Goal: Information Seeking & Learning: Learn about a topic

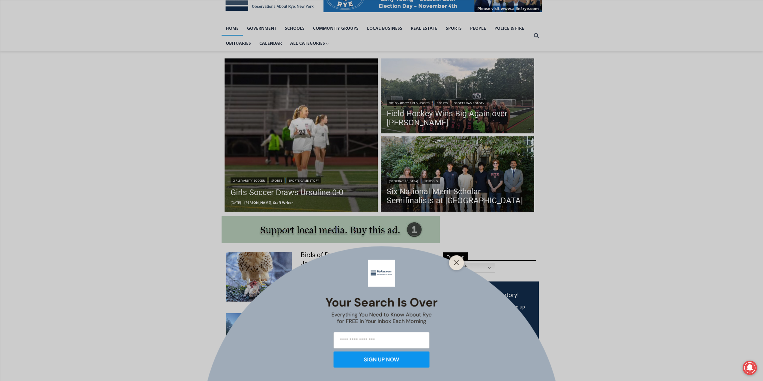
scroll to position [120, 0]
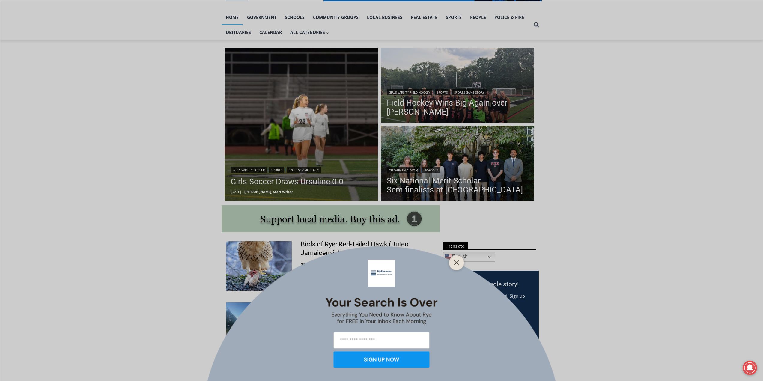
click at [449, 73] on div "Your Search is Over Everything You Need to Know About Rye for FREE in Your Inbo…" at bounding box center [381, 190] width 763 height 381
click at [448, 104] on div "Your Search is Over Everything You Need to Know About Rye for FREE in Your Inbo…" at bounding box center [381, 190] width 763 height 381
click at [455, 268] on div at bounding box center [456, 262] width 15 height 15
click at [455, 262] on icon "Close" at bounding box center [456, 262] width 5 height 5
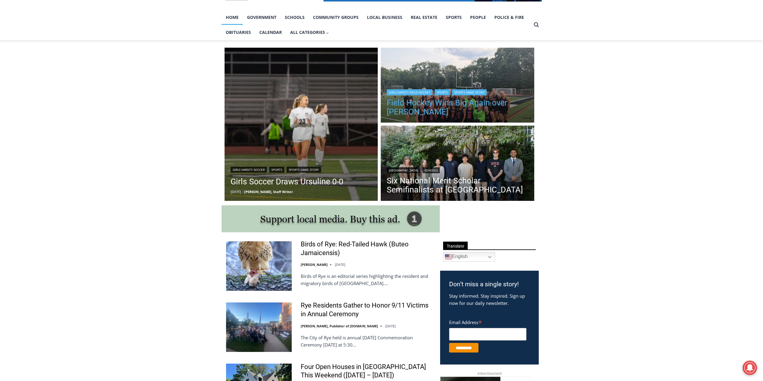
click at [454, 101] on link "Field Hockey Wins Big Again over [PERSON_NAME]" at bounding box center [458, 107] width 142 height 18
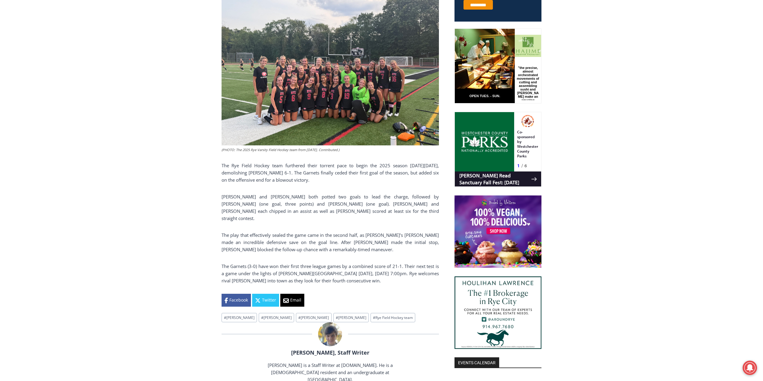
scroll to position [289, 0]
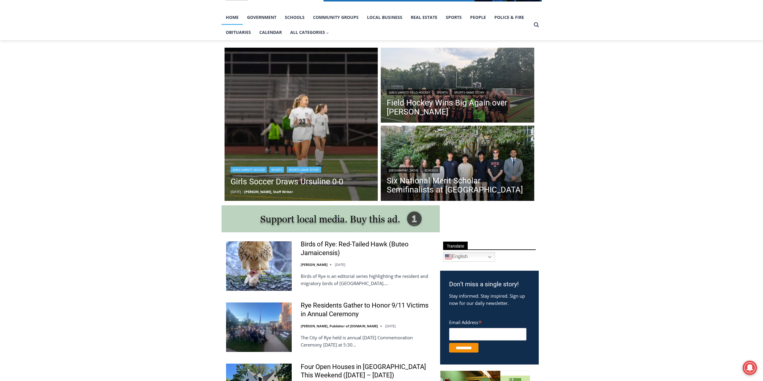
click at [277, 73] on img "Read More Girls Soccer Draws Ursuline 0-0" at bounding box center [302, 125] width 154 height 154
